Goal: Navigation & Orientation: Find specific page/section

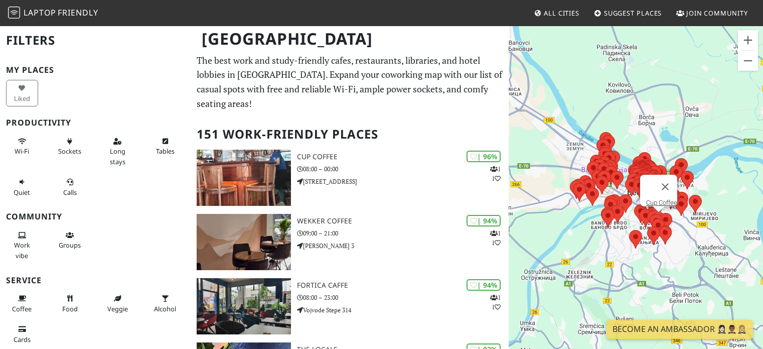
scroll to position [14, 0]
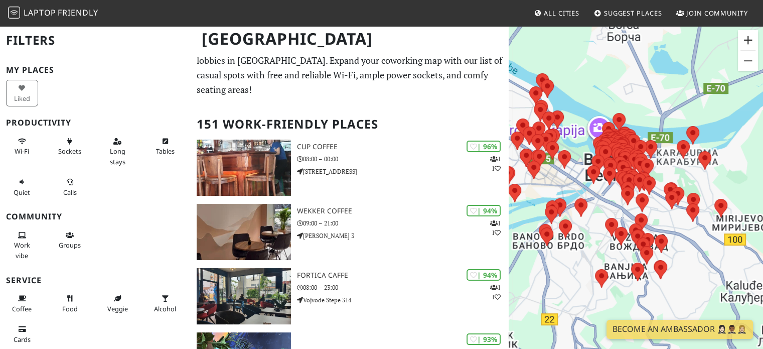
click at [749, 40] on button "Zoom in" at bounding box center [748, 40] width 20 height 20
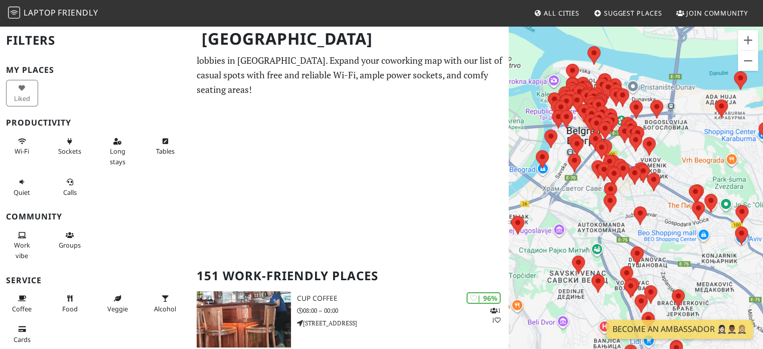
drag, startPoint x: 724, startPoint y: 204, endPoint x: 630, endPoint y: 209, distance: 94.0
click at [626, 209] on div "To navigate, press the arrow keys." at bounding box center [636, 199] width 254 height 349
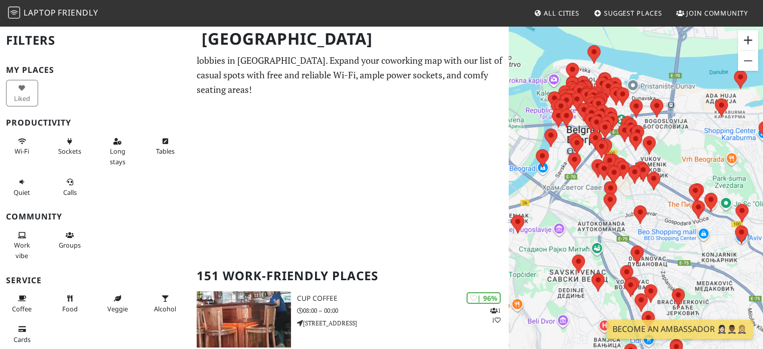
click at [749, 44] on button "Zoom in" at bounding box center [748, 40] width 20 height 20
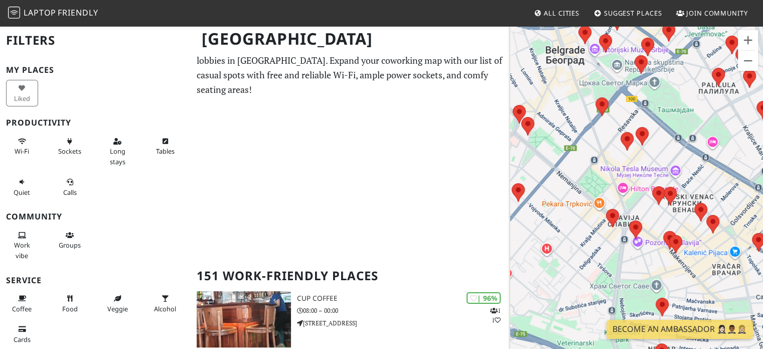
drag, startPoint x: 562, startPoint y: 132, endPoint x: 693, endPoint y: 248, distance: 175.3
click at [693, 248] on div "To navigate, press the arrow keys." at bounding box center [636, 199] width 254 height 349
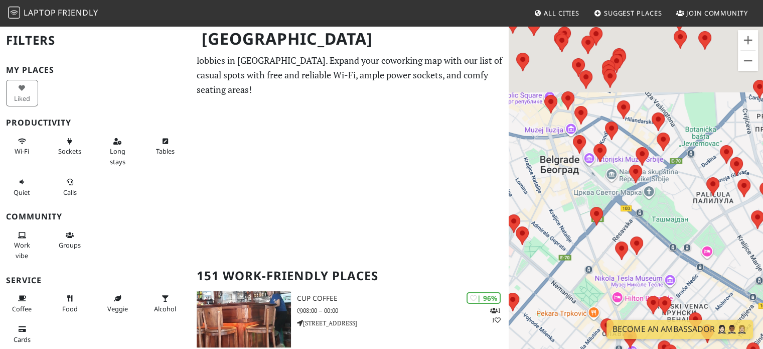
drag, startPoint x: 693, startPoint y: 79, endPoint x: 687, endPoint y: 191, distance: 112.6
click at [687, 191] on div "To navigate, press the arrow keys." at bounding box center [636, 199] width 254 height 349
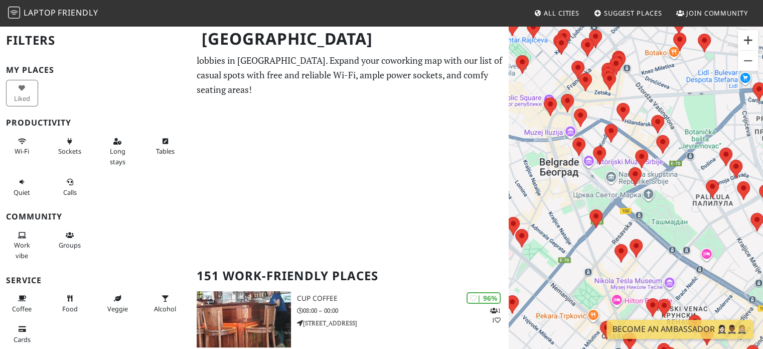
click at [751, 45] on button "Zoom in" at bounding box center [748, 40] width 20 height 20
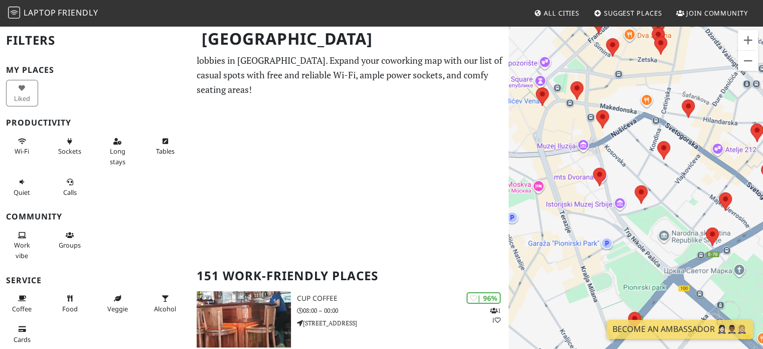
drag, startPoint x: 636, startPoint y: 104, endPoint x: 714, endPoint y: 177, distance: 106.5
click at [714, 177] on div "To navigate, press the arrow keys." at bounding box center [636, 199] width 254 height 349
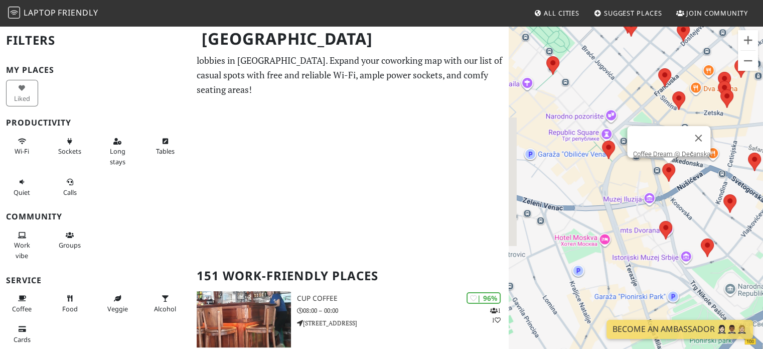
drag, startPoint x: 601, startPoint y: 115, endPoint x: 672, endPoint y: 170, distance: 89.4
click at [662, 163] on area at bounding box center [662, 163] width 0 height 0
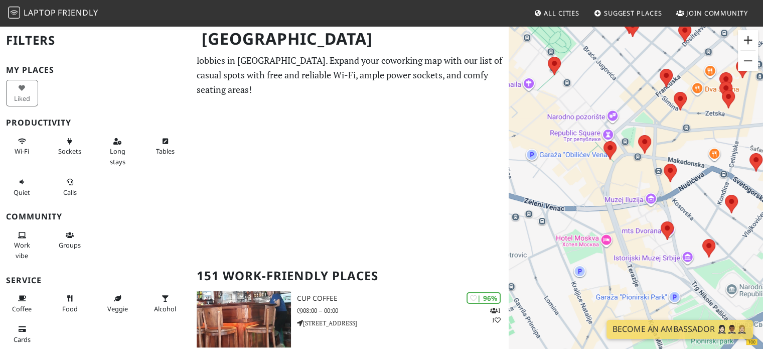
click at [744, 43] on button "Zoom in" at bounding box center [748, 40] width 20 height 20
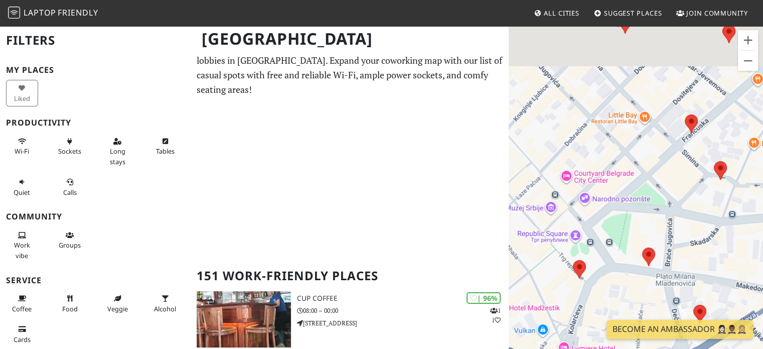
drag, startPoint x: 620, startPoint y: 106, endPoint x: 616, endPoint y: 264, distance: 158.6
click at [616, 264] on div "To navigate, press the arrow keys." at bounding box center [636, 199] width 254 height 349
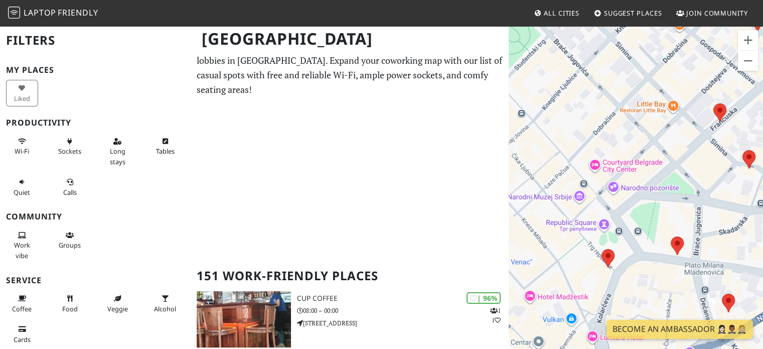
drag, startPoint x: 657, startPoint y: 233, endPoint x: 687, endPoint y: 222, distance: 31.1
click at [687, 222] on div "To navigate, press the arrow keys." at bounding box center [636, 199] width 254 height 349
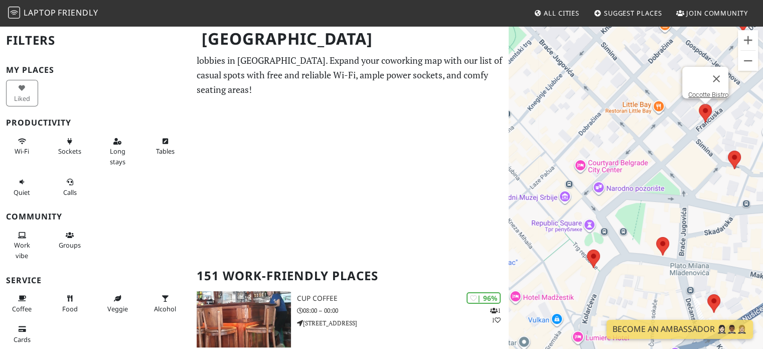
click at [699, 104] on area at bounding box center [699, 104] width 0 height 0
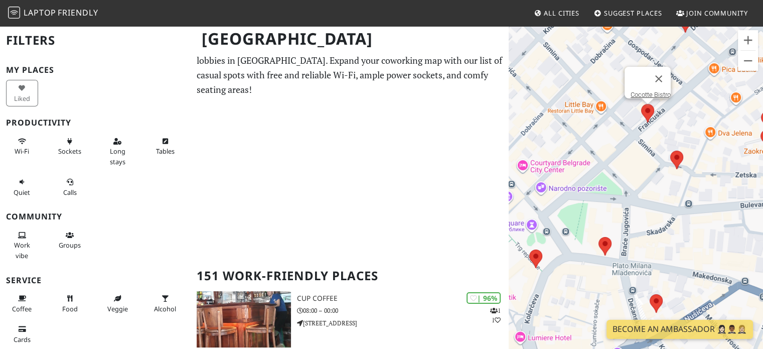
click at [737, 163] on div "To navigate, press the arrow keys. Cocotte Bistro" at bounding box center [636, 199] width 254 height 349
click at [670, 151] on area at bounding box center [670, 151] width 0 height 0
click at [641, 104] on area at bounding box center [641, 104] width 0 height 0
click at [647, 91] on link "Cocotte Bistro" at bounding box center [651, 95] width 40 height 8
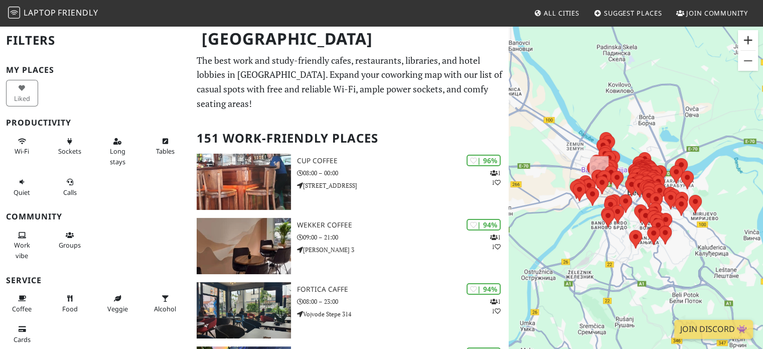
click at [749, 35] on button "Zoom in" at bounding box center [748, 40] width 20 height 20
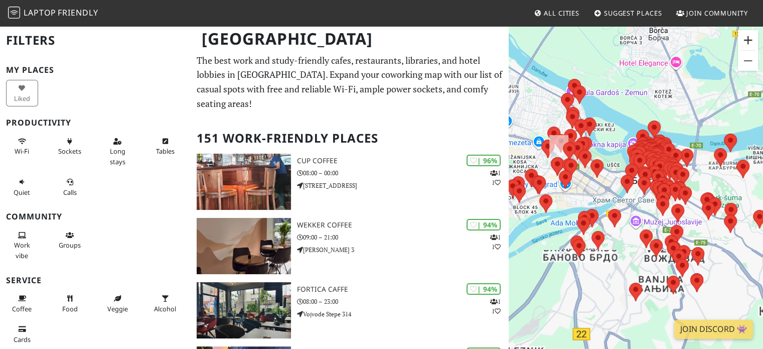
click at [749, 35] on button "Zoom in" at bounding box center [748, 40] width 20 height 20
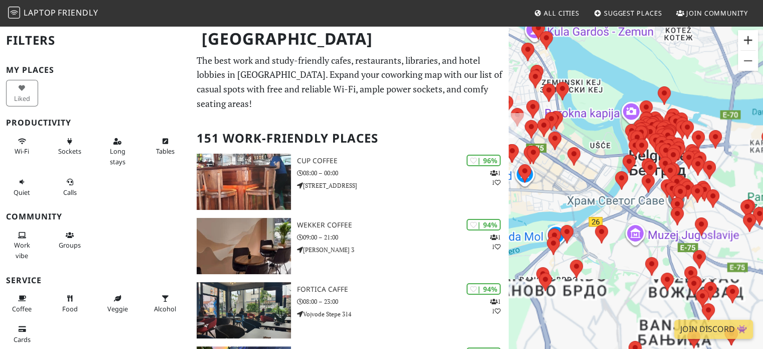
click at [749, 35] on button "Zoom in" at bounding box center [748, 40] width 20 height 20
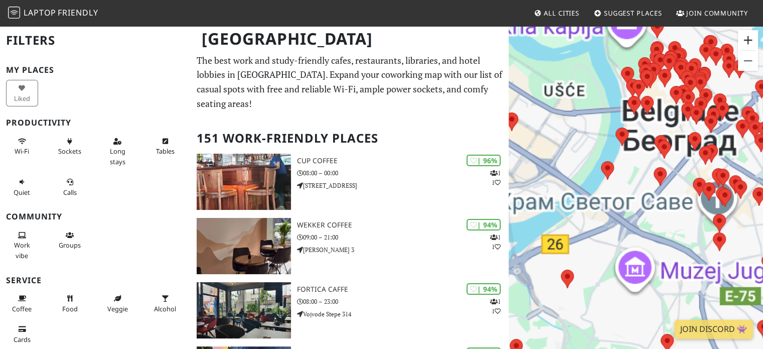
click at [749, 35] on button "Zoom in" at bounding box center [748, 40] width 20 height 20
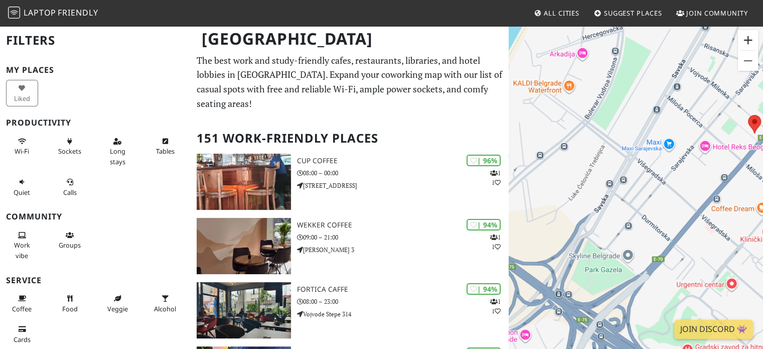
drag, startPoint x: 749, startPoint y: 35, endPoint x: 632, endPoint y: 206, distance: 206.8
click at [632, 206] on div "To navigate, press the arrow keys. Keyboard shortcuts Map Data Map data ©2025 M…" at bounding box center [636, 199] width 254 height 349
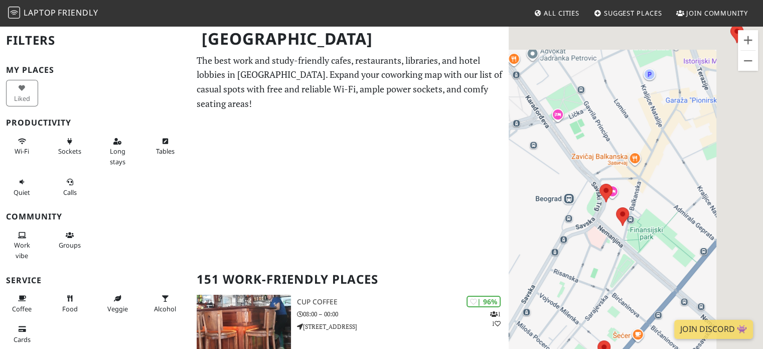
drag, startPoint x: 690, startPoint y: 78, endPoint x: 517, endPoint y: 311, distance: 289.6
click at [517, 311] on div "To navigate, press the arrow keys." at bounding box center [636, 199] width 254 height 349
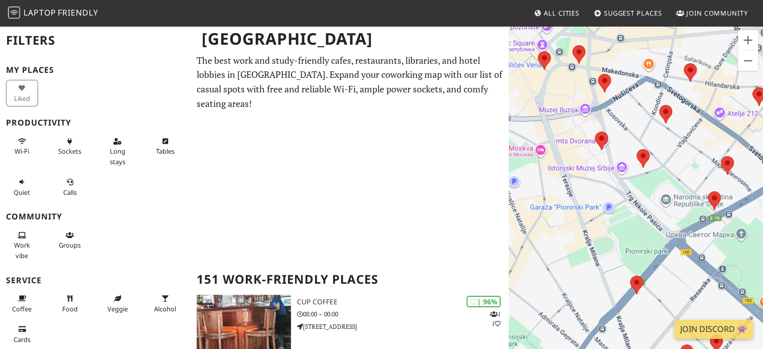
drag, startPoint x: 683, startPoint y: 137, endPoint x: 569, endPoint y: 240, distance: 154.6
click at [569, 240] on div "To navigate, press the arrow keys." at bounding box center [636, 199] width 254 height 349
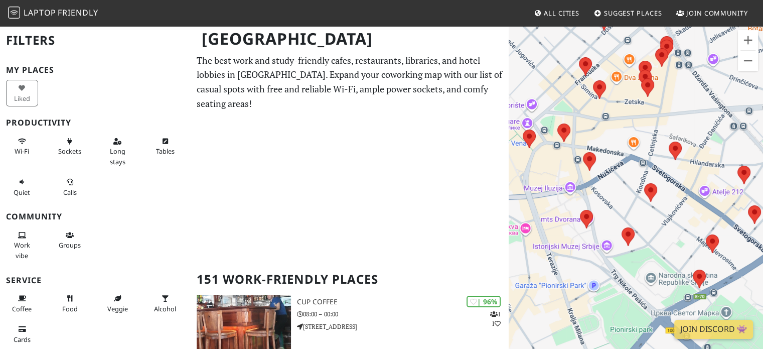
drag, startPoint x: 725, startPoint y: 109, endPoint x: 723, endPoint y: 155, distance: 46.2
click at [723, 155] on div "To navigate, press the arrow keys." at bounding box center [636, 199] width 254 height 349
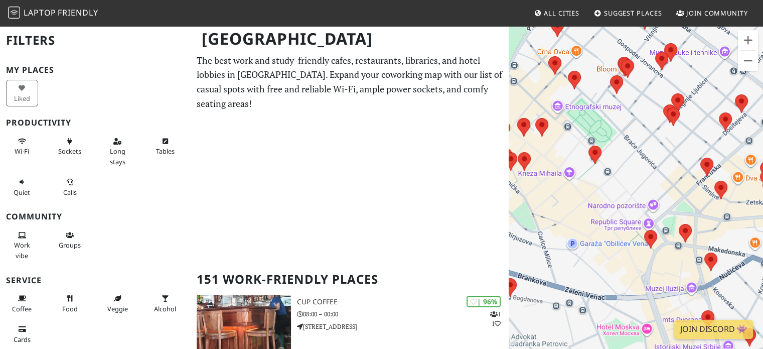
drag, startPoint x: 602, startPoint y: 90, endPoint x: 721, endPoint y: 178, distance: 147.7
click at [721, 178] on div "To navigate, press the arrow keys." at bounding box center [636, 199] width 254 height 349
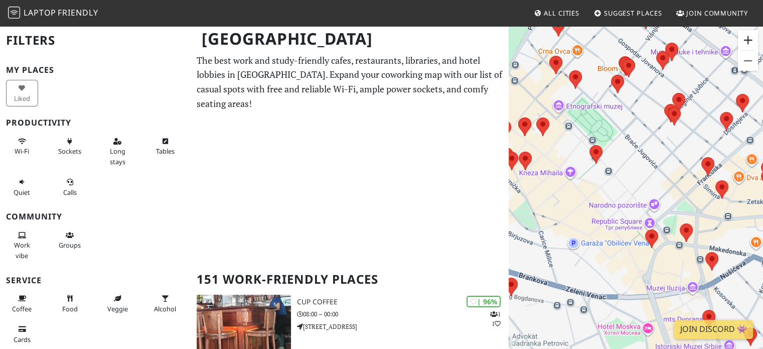
click at [752, 31] on button "Zoom in" at bounding box center [748, 40] width 20 height 20
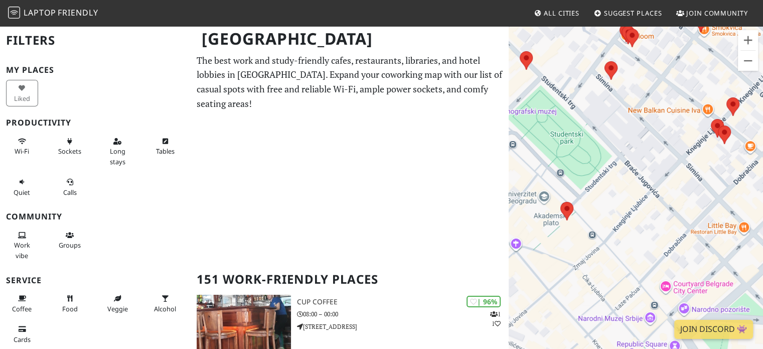
drag, startPoint x: 625, startPoint y: 106, endPoint x: 638, endPoint y: 204, distance: 98.2
click at [638, 204] on div "To navigate, press the arrow keys." at bounding box center [636, 199] width 254 height 349
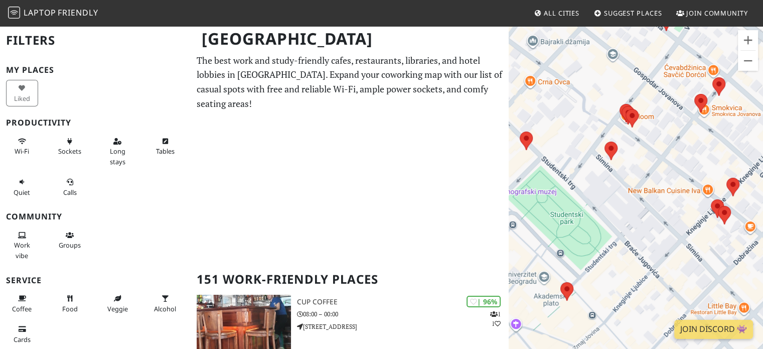
drag, startPoint x: 642, startPoint y: 104, endPoint x: 640, endPoint y: 198, distance: 94.4
click at [640, 198] on div "To navigate, press the arrow keys." at bounding box center [636, 199] width 254 height 349
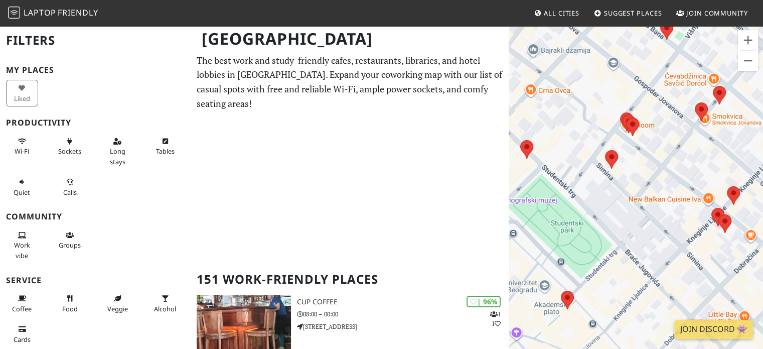
click at [615, 164] on img at bounding box center [611, 159] width 13 height 19
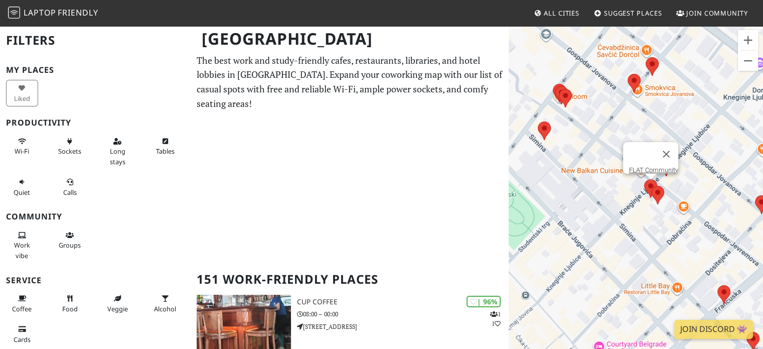
drag, startPoint x: 697, startPoint y: 225, endPoint x: 648, endPoint y: 244, distance: 52.7
click at [648, 171] on div "To navigate, press the arrow keys." at bounding box center [723, 171] width 254 height 0
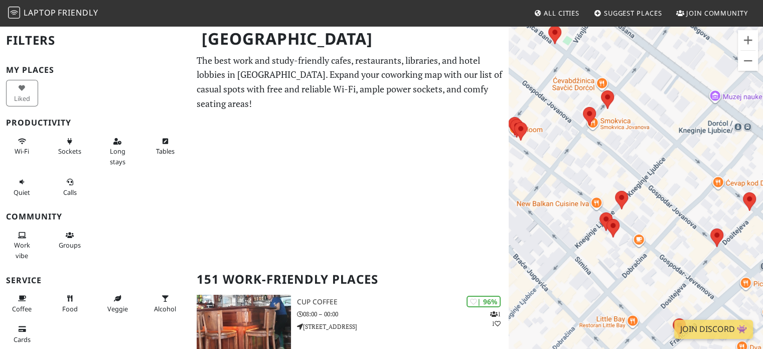
drag, startPoint x: 658, startPoint y: 204, endPoint x: 572, endPoint y: 62, distance: 166.6
click at [572, 62] on div "To navigate, press the arrow keys." at bounding box center [636, 199] width 254 height 349
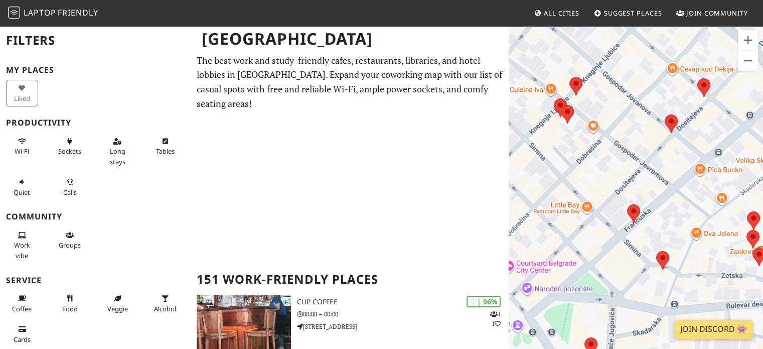
drag, startPoint x: 666, startPoint y: 215, endPoint x: 660, endPoint y: 165, distance: 50.5
click at [660, 165] on div "To navigate, press the arrow keys." at bounding box center [636, 199] width 254 height 349
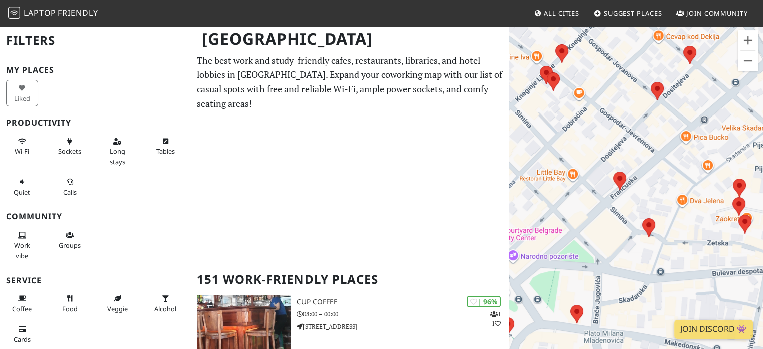
drag, startPoint x: 674, startPoint y: 241, endPoint x: 664, endPoint y: 182, distance: 60.6
click at [664, 182] on div "To navigate, press the arrow keys." at bounding box center [636, 199] width 254 height 349
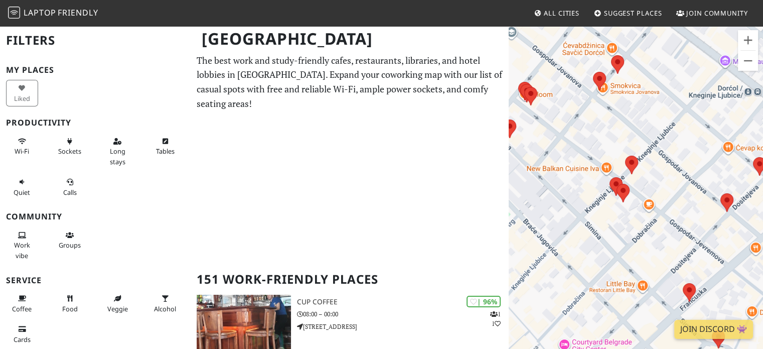
drag, startPoint x: 543, startPoint y: 86, endPoint x: 716, endPoint y: 205, distance: 209.6
click at [716, 205] on div "To navigate, press the arrow keys." at bounding box center [636, 199] width 254 height 349
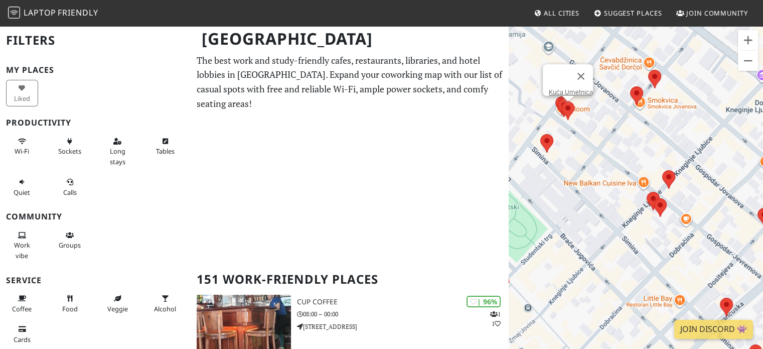
click at [562, 101] on area at bounding box center [562, 101] width 0 height 0
click at [566, 88] on link "Kuća Umetnica" at bounding box center [571, 92] width 44 height 8
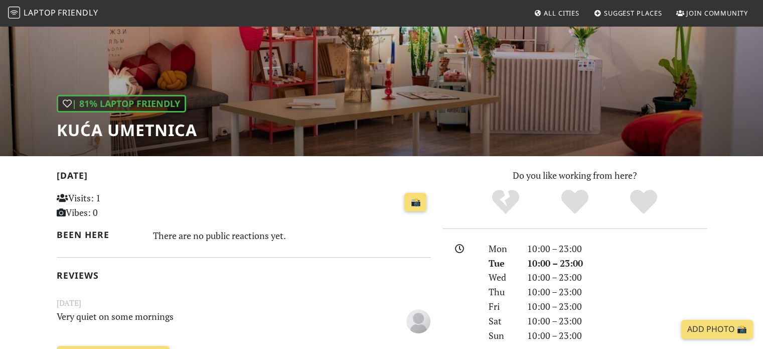
scroll to position [32, 0]
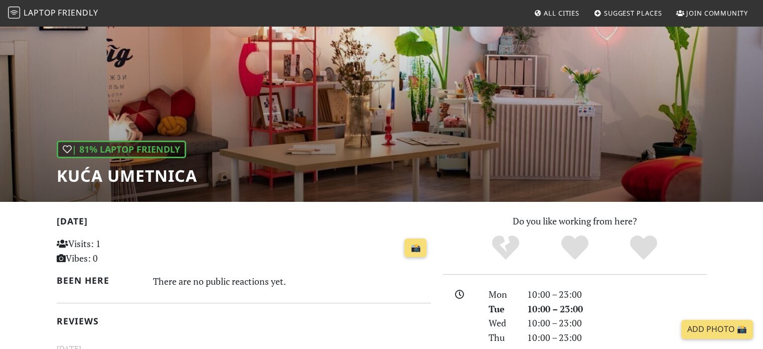
click at [496, 111] on div "| 81% Laptop Friendly Kuća Umetnica" at bounding box center [381, 97] width 763 height 209
